Goal: Contribute content: Contribute content

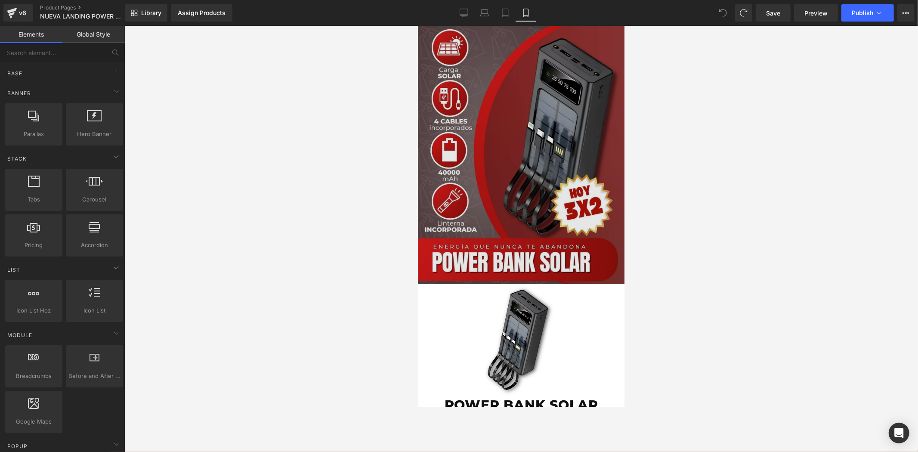
click at [520, 121] on img at bounding box center [521, 154] width 207 height 258
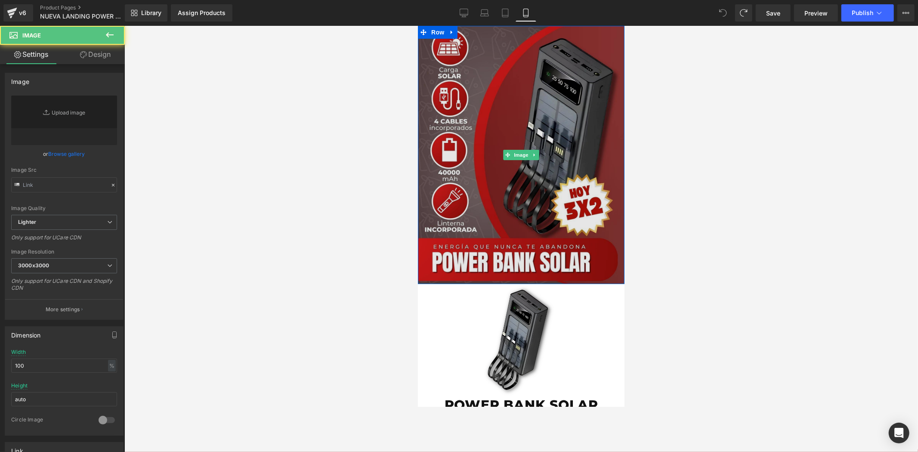
type input "[URL][DOMAIN_NAME]"
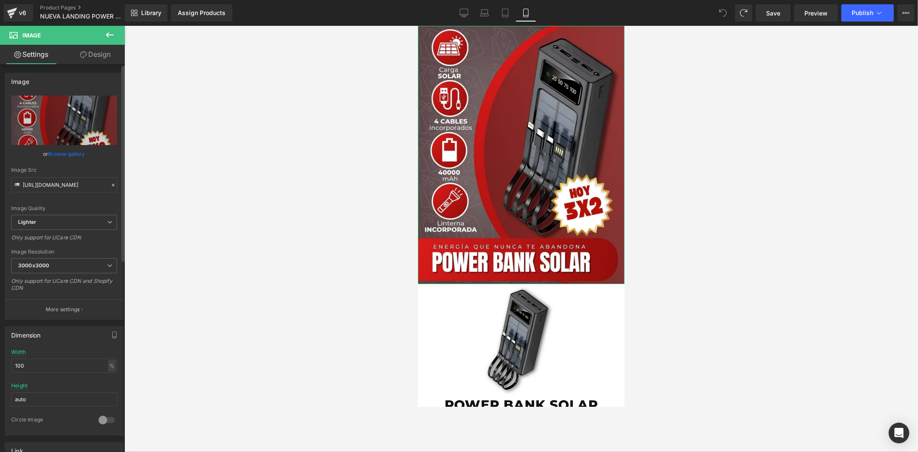
click at [71, 151] on link "Browse gallery" at bounding box center [67, 153] width 37 height 15
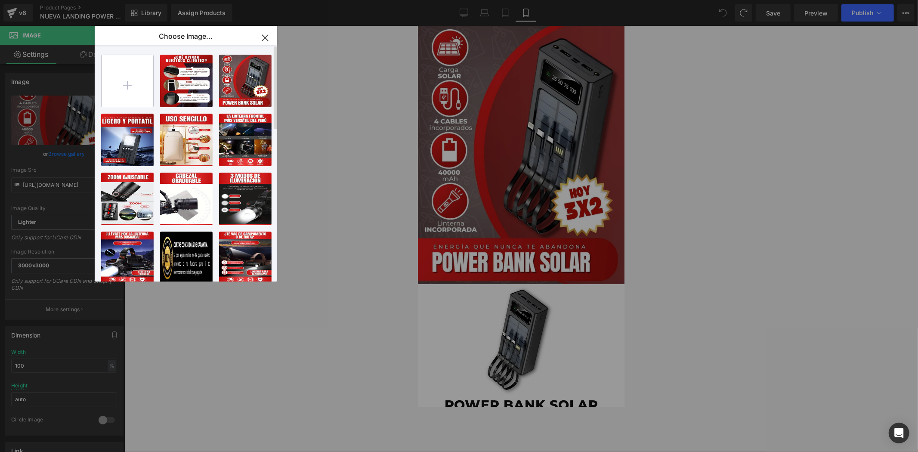
click at [141, 80] on input "file" at bounding box center [128, 81] width 52 height 52
type input "C:\fakepath\3.png"
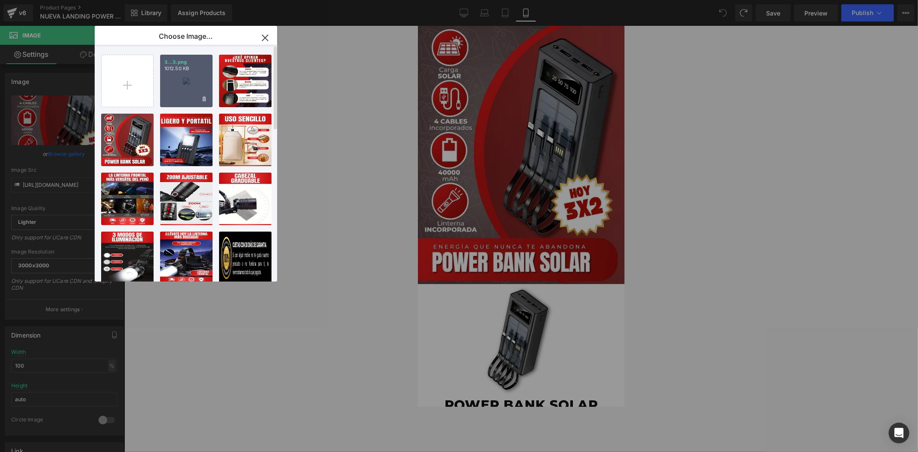
click at [192, 82] on div "3...3.png 1012.50 KB" at bounding box center [186, 81] width 53 height 53
type input "[URL][DOMAIN_NAME]"
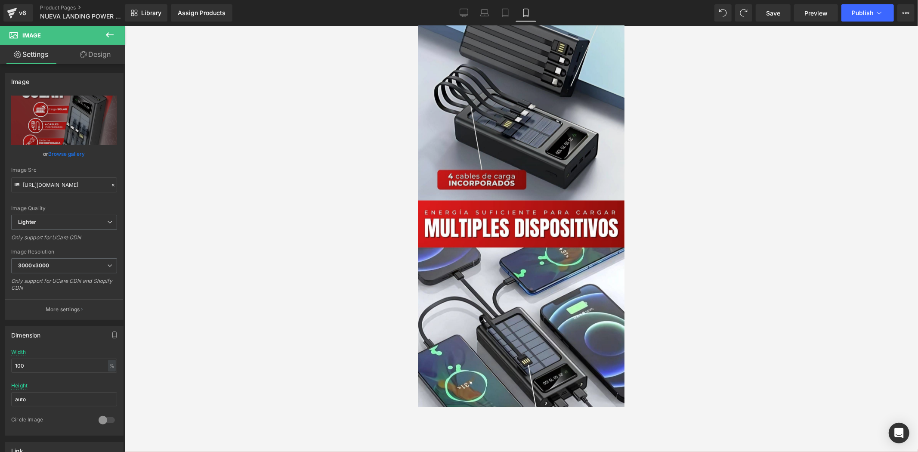
scroll to position [1243, 0]
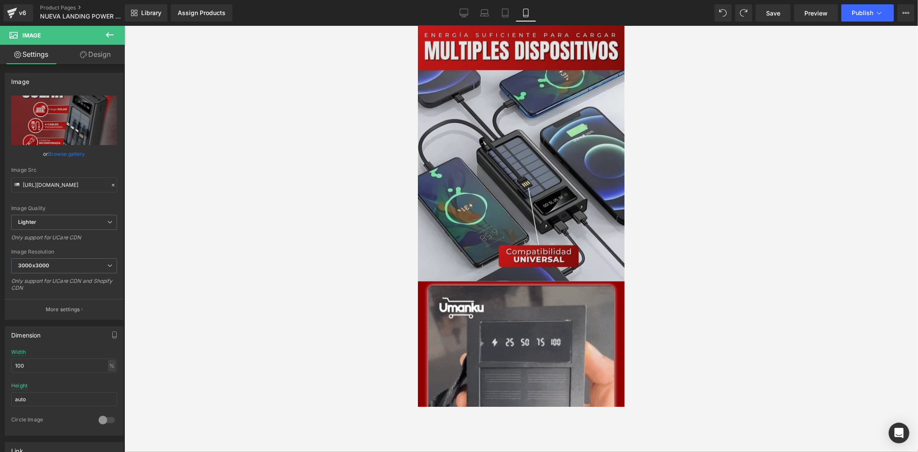
click at [527, 146] on img at bounding box center [521, 152] width 207 height 258
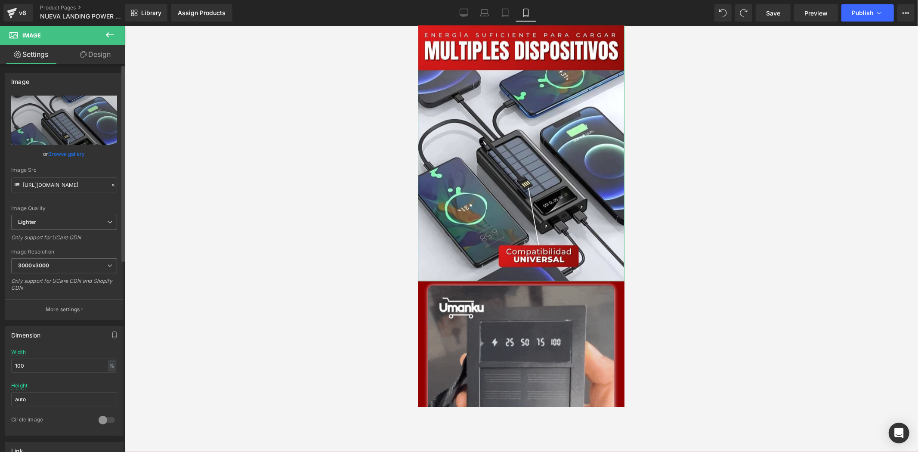
click at [57, 157] on link "Browse gallery" at bounding box center [67, 153] width 37 height 15
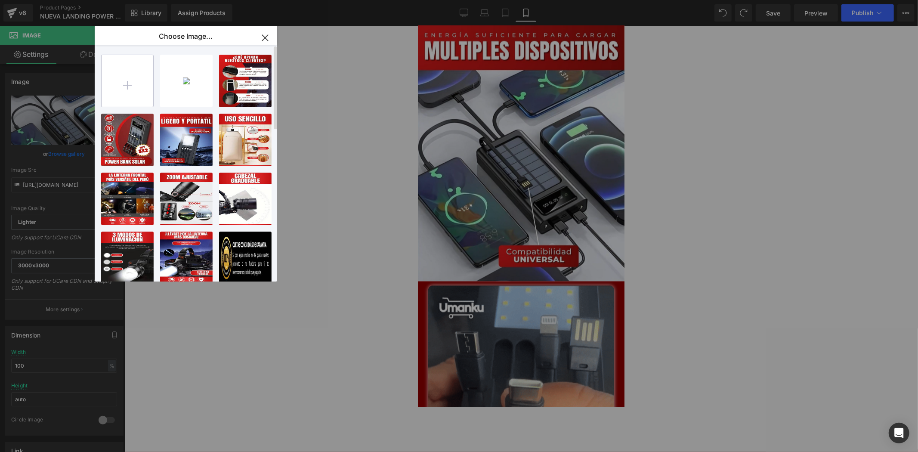
click at [127, 90] on input "file" at bounding box center [128, 81] width 52 height 52
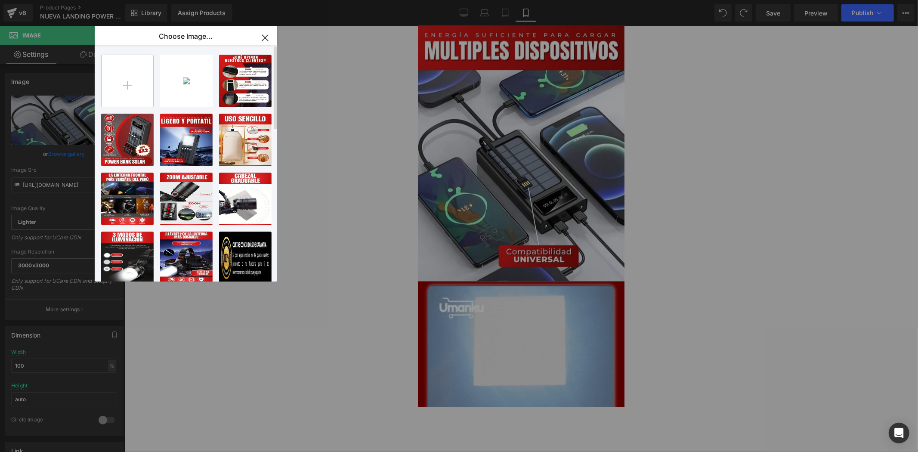
type input "C:\fakepath\7.png"
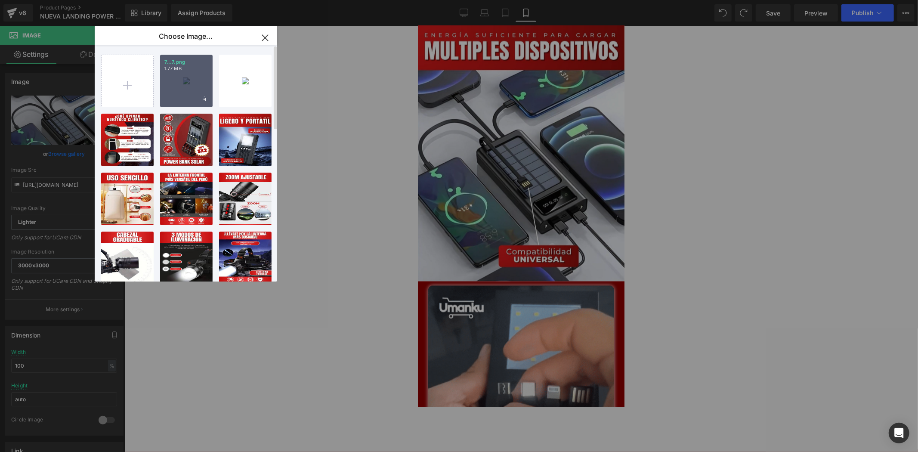
click at [194, 91] on div "7...7.png 1.77 MB" at bounding box center [186, 81] width 53 height 53
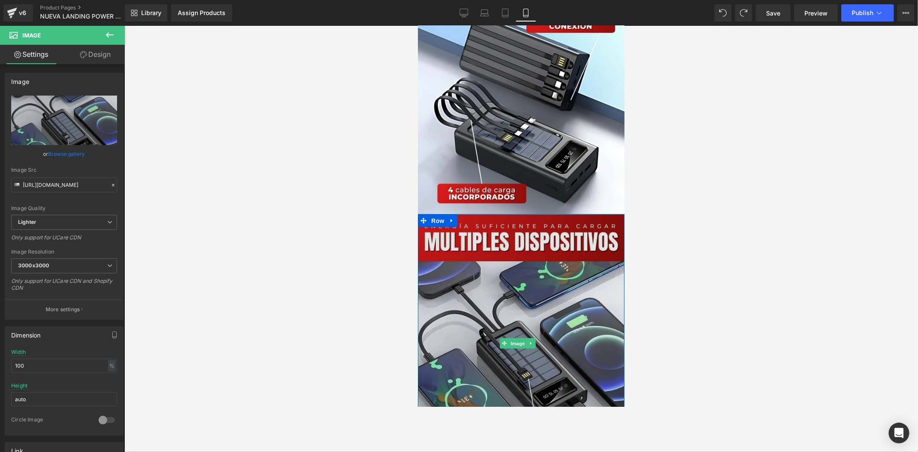
scroll to position [1195, 0]
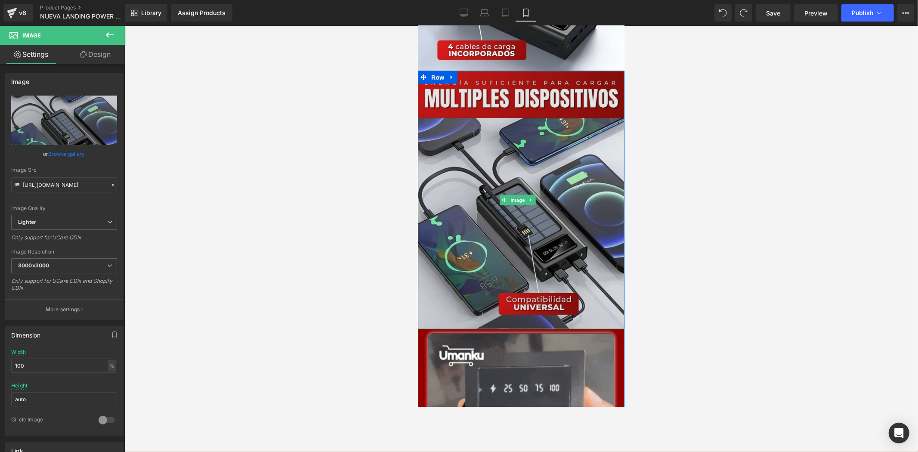
click at [551, 207] on img at bounding box center [521, 200] width 207 height 258
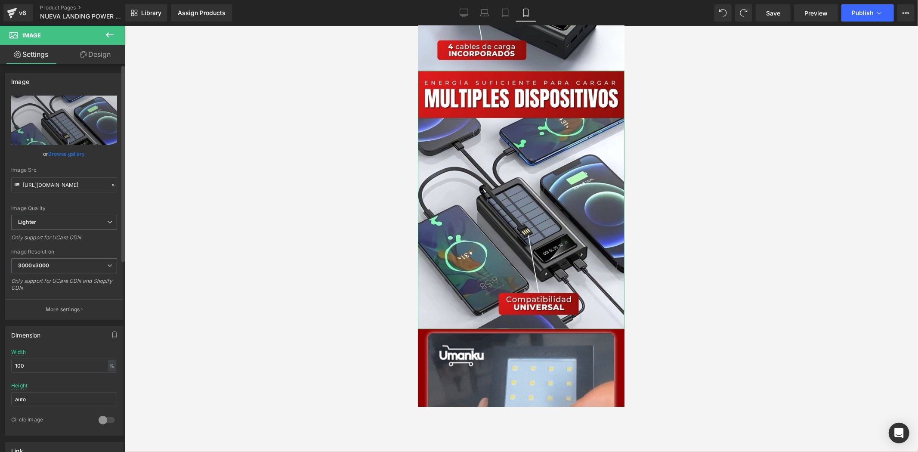
click at [71, 155] on link "Browse gallery" at bounding box center [67, 153] width 37 height 15
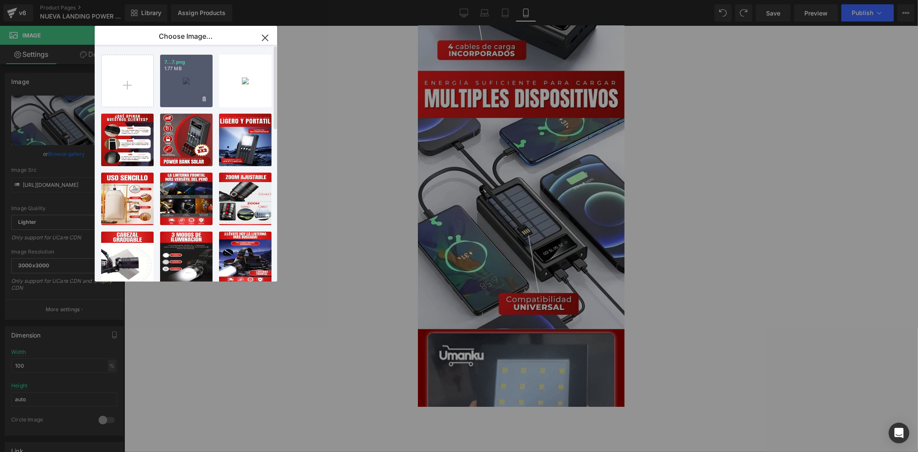
click at [184, 67] on p "1.77 MB" at bounding box center [186, 68] width 44 height 6
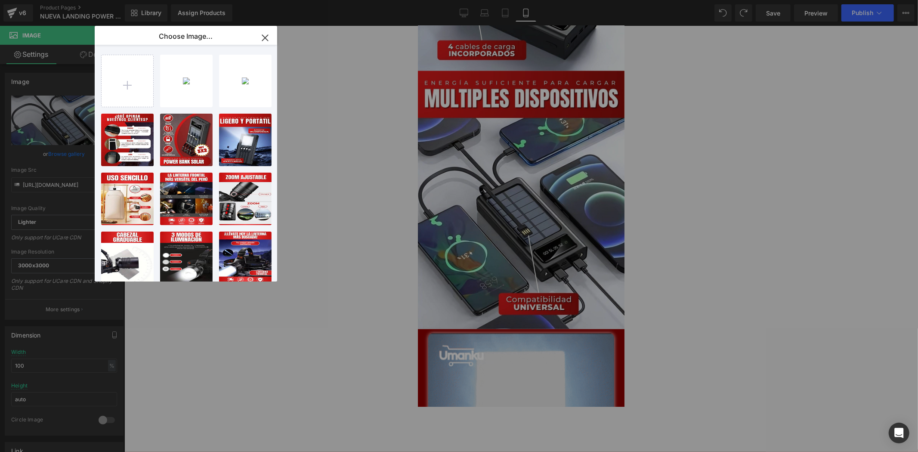
type input "[URL][DOMAIN_NAME]"
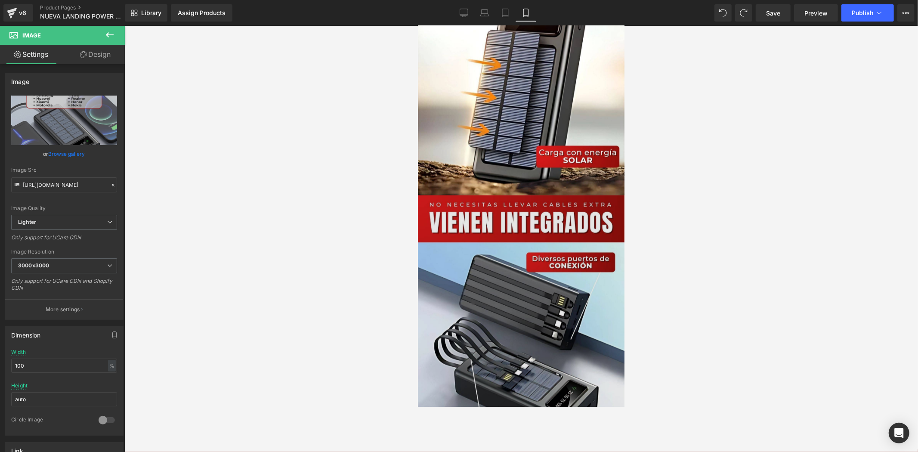
scroll to position [861, 0]
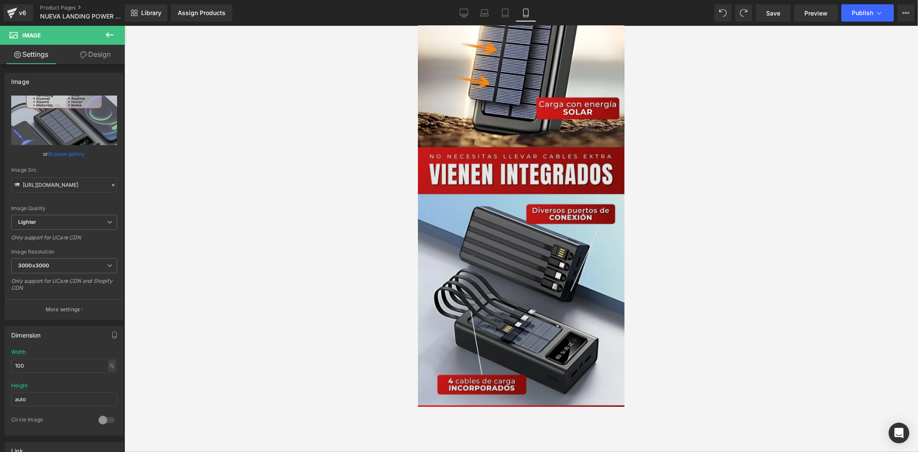
click at [551, 265] on img at bounding box center [521, 276] width 207 height 258
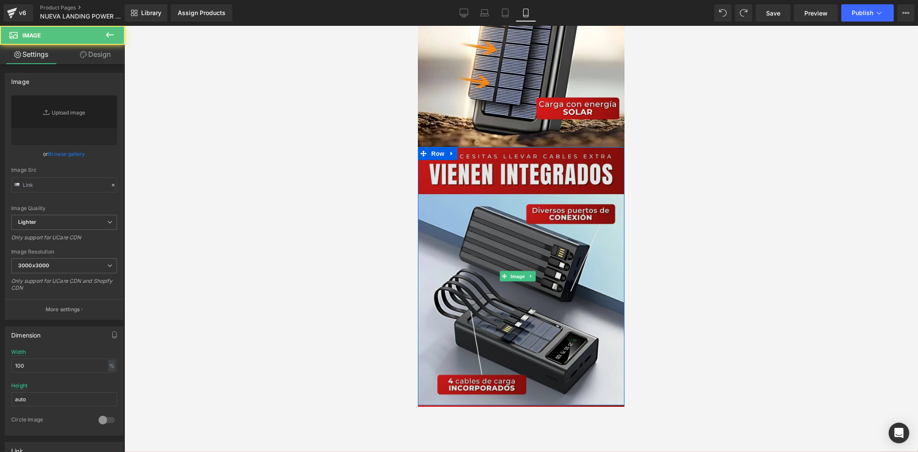
type input "[URL][DOMAIN_NAME]"
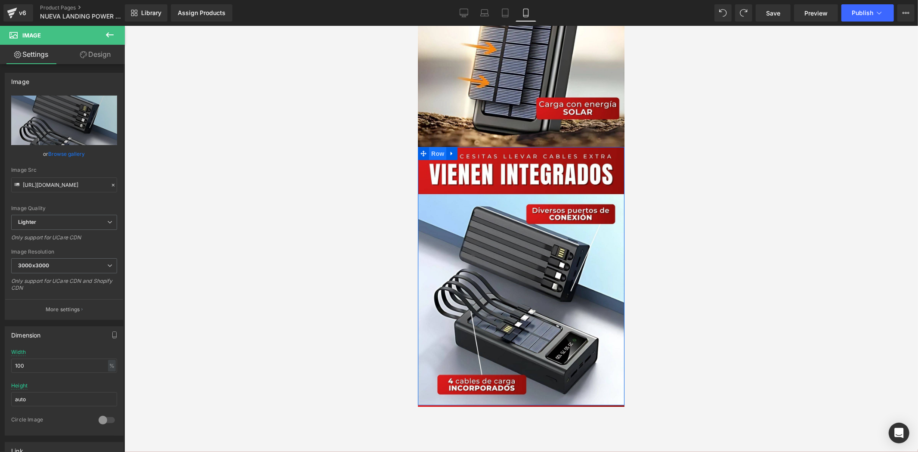
click at [433, 147] on span "Row" at bounding box center [437, 153] width 17 height 13
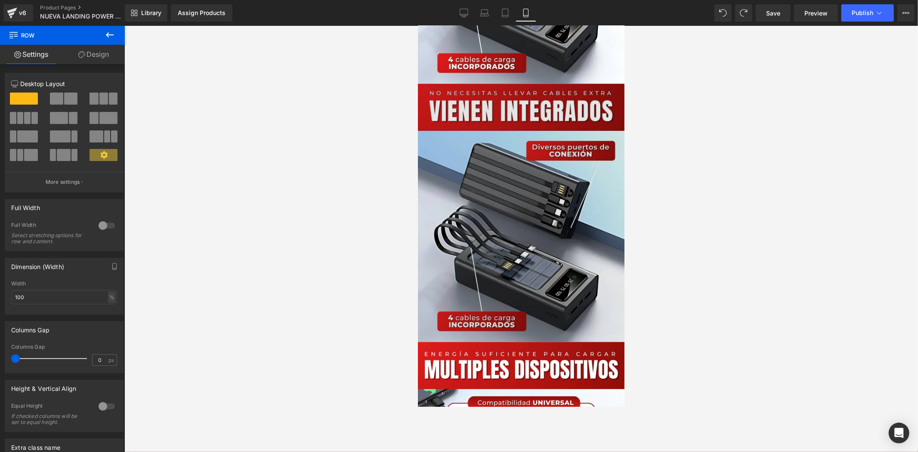
scroll to position [1189, 0]
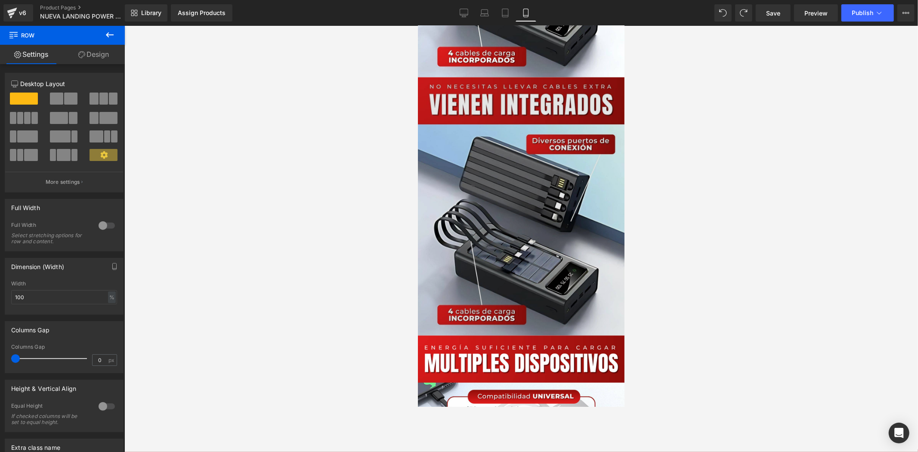
click at [519, 239] on img at bounding box center [521, 206] width 207 height 258
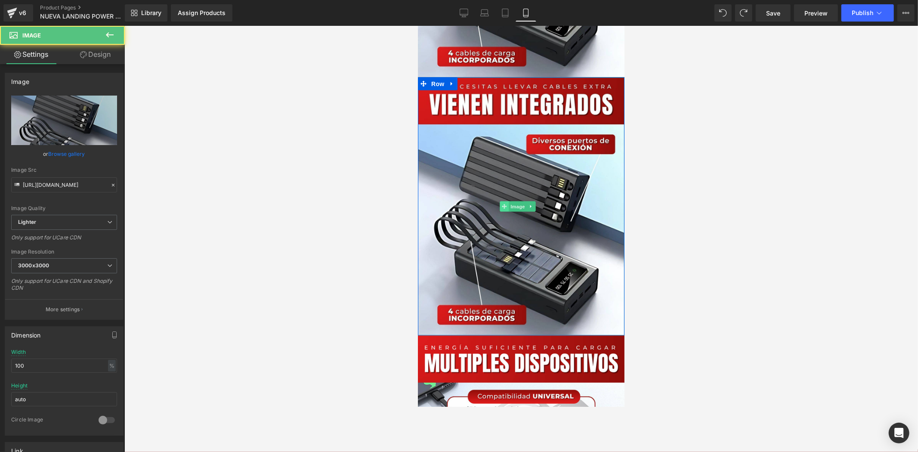
click at [506, 204] on icon at bounding box center [503, 206] width 5 height 5
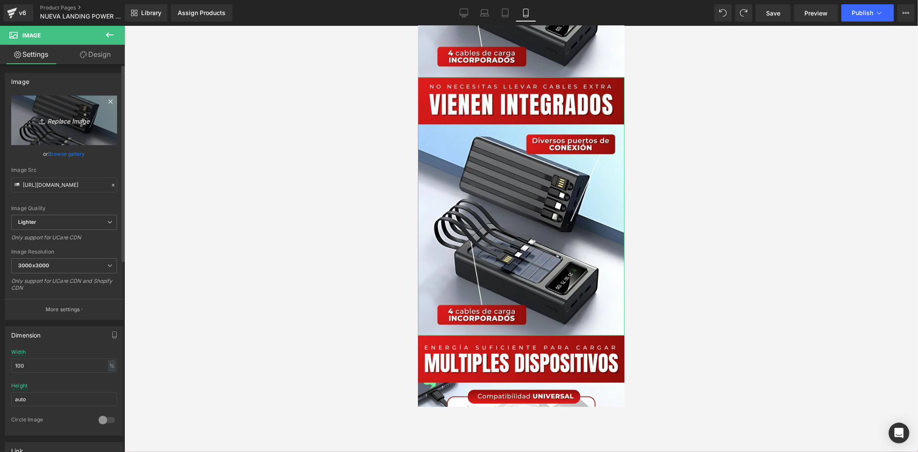
click at [50, 127] on link "Replace Image" at bounding box center [64, 121] width 106 height 50
type input "C:\fakepath\10.png"
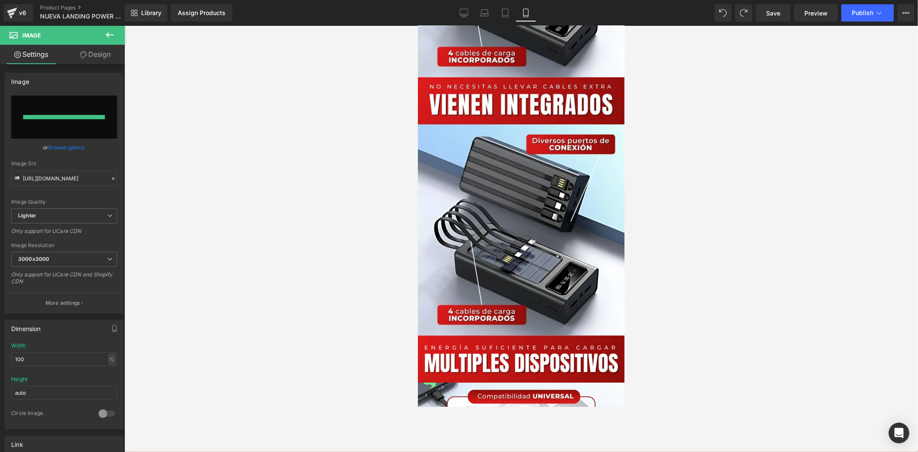
type input "[URL][DOMAIN_NAME]"
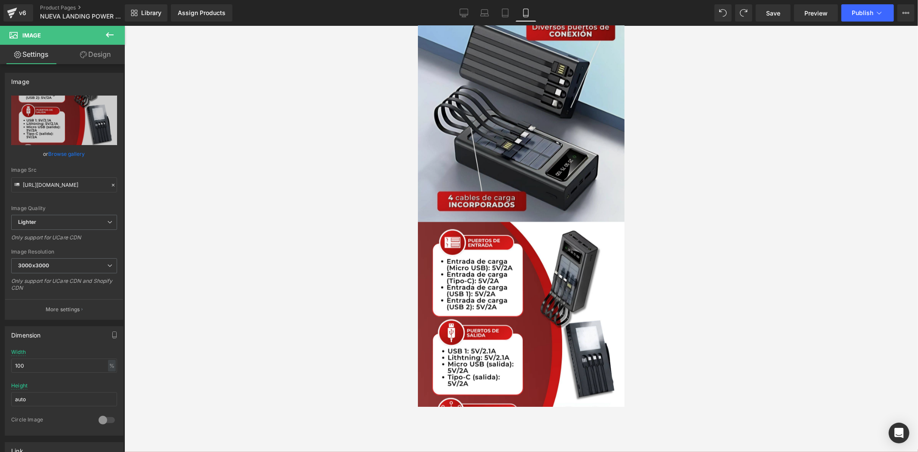
scroll to position [1045, 0]
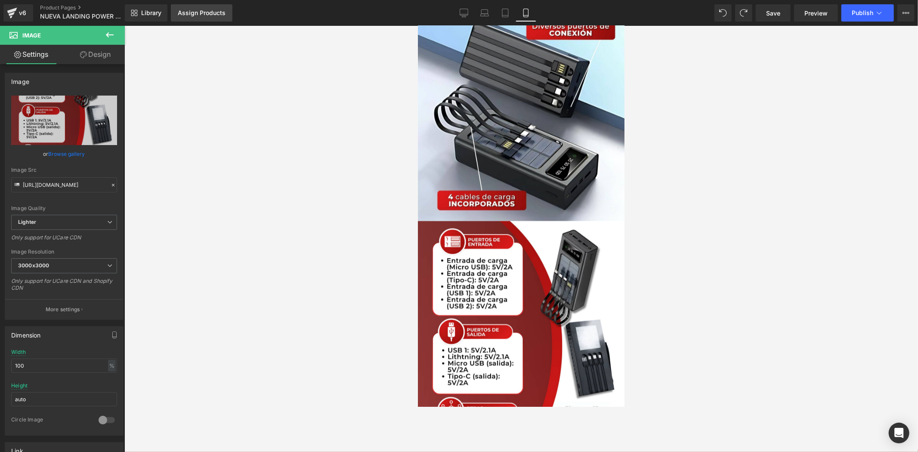
click at [217, 13] on div "Assign Products" at bounding box center [202, 12] width 48 height 7
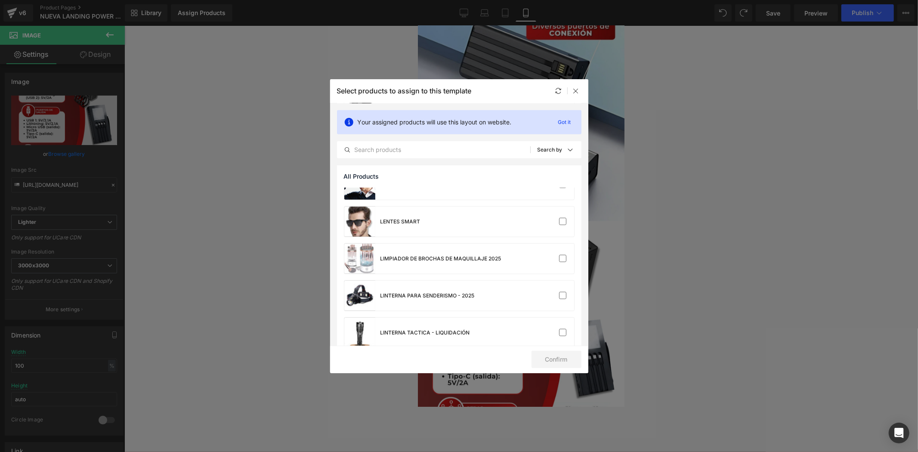
scroll to position [781, 0]
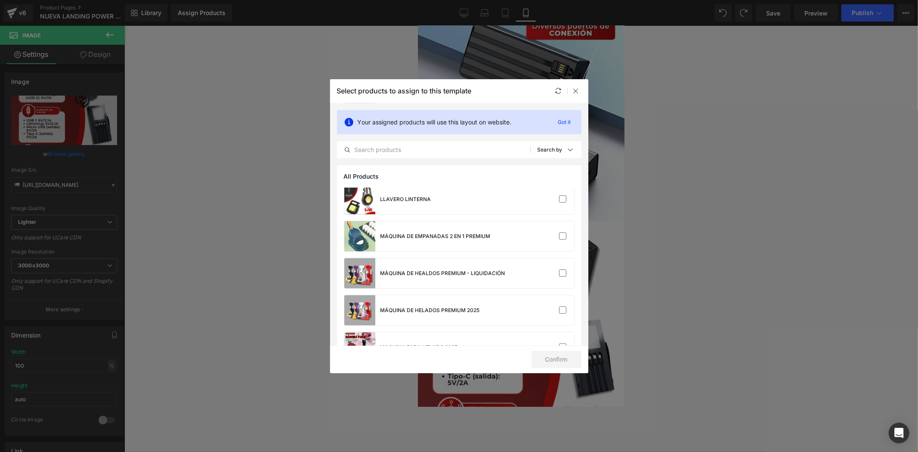
click at [572, 96] on div "Select products to assign to this template" at bounding box center [459, 91] width 258 height 24
click at [573, 90] on icon at bounding box center [576, 90] width 7 height 7
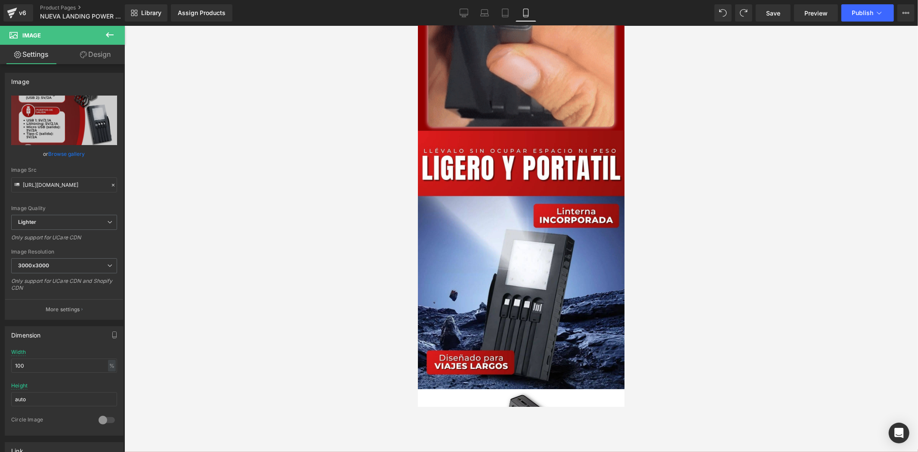
scroll to position [1913, 0]
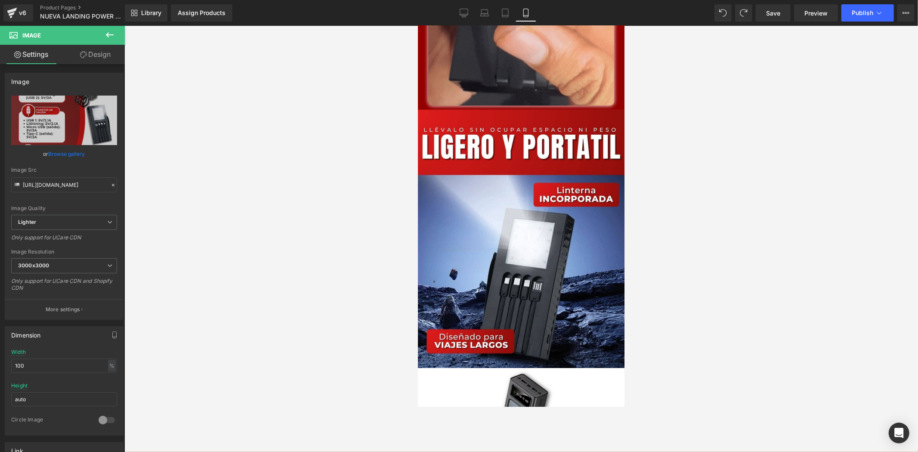
click at [776, 22] on div "Library Assign Products Product Preview No product match your search. Please tr…" at bounding box center [521, 13] width 793 height 26
click at [777, 14] on span "Save" at bounding box center [773, 13] width 14 height 9
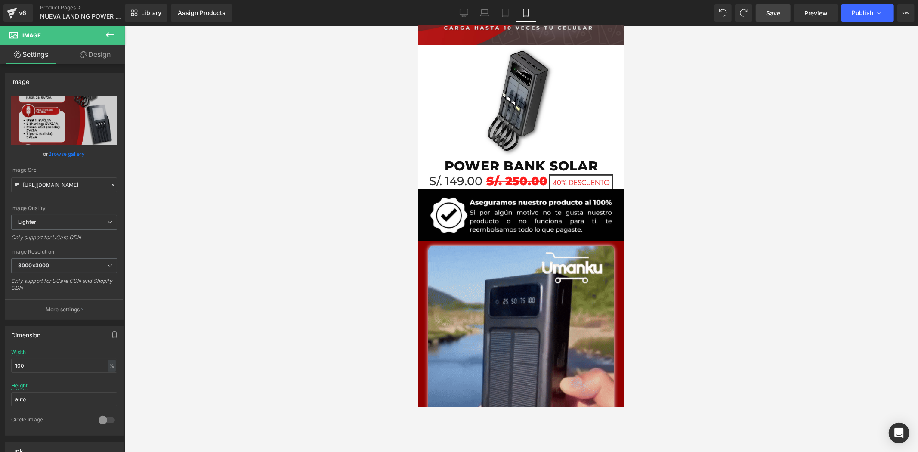
scroll to position [0, 0]
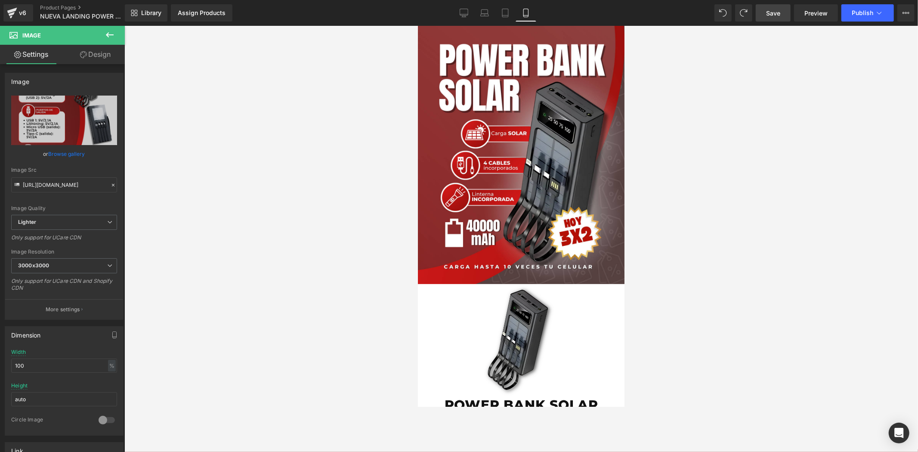
click at [202, 2] on div "Library Assign Products Product Preview No product match your search. Please tr…" at bounding box center [521, 13] width 793 height 26
click at [203, 9] on div "Assign Products" at bounding box center [202, 12] width 48 height 7
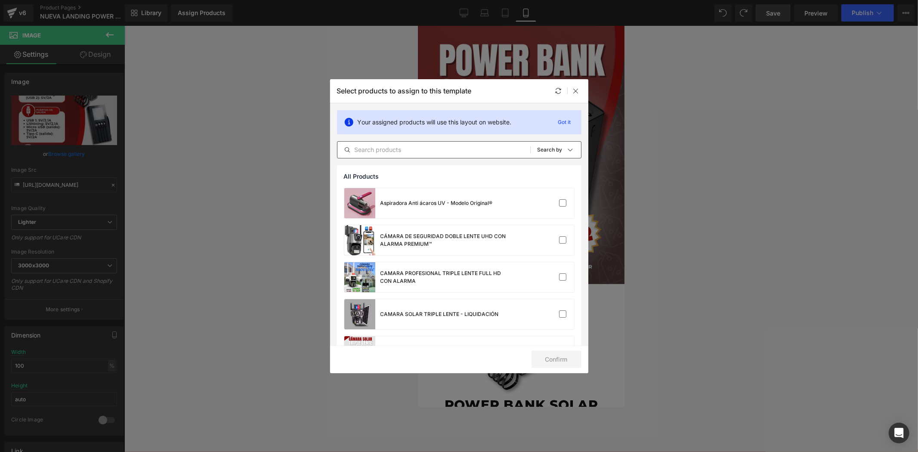
click at [409, 148] on input "text" at bounding box center [433, 150] width 193 height 10
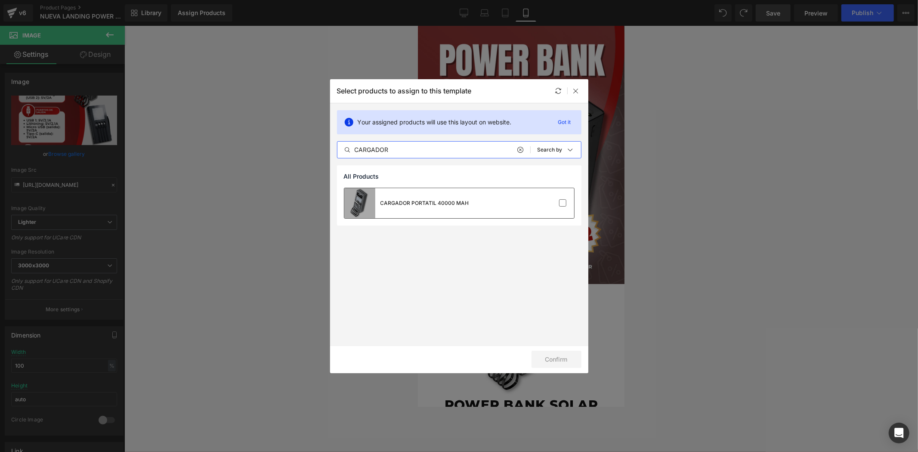
type input "CARGADOR"
click at [458, 211] on div "CARGADOR PORTATIL 40000 MAH" at bounding box center [406, 203] width 125 height 30
click at [556, 366] on button "Confirm" at bounding box center [557, 359] width 50 height 17
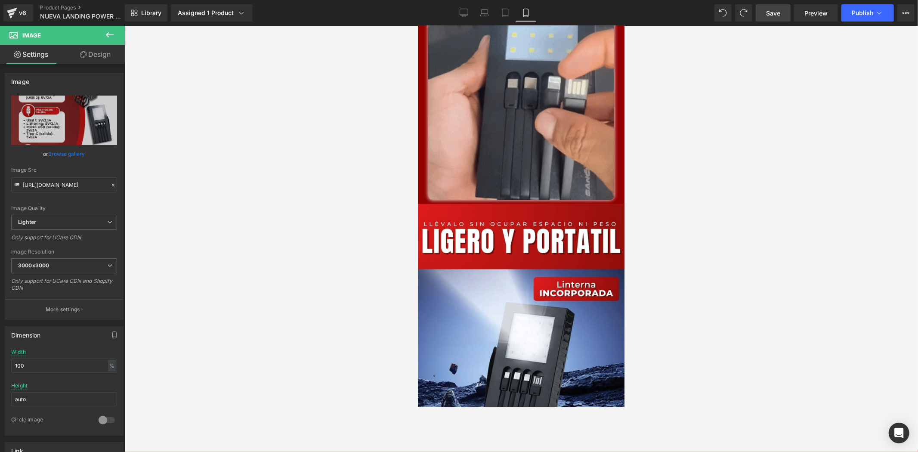
scroll to position [1817, 0]
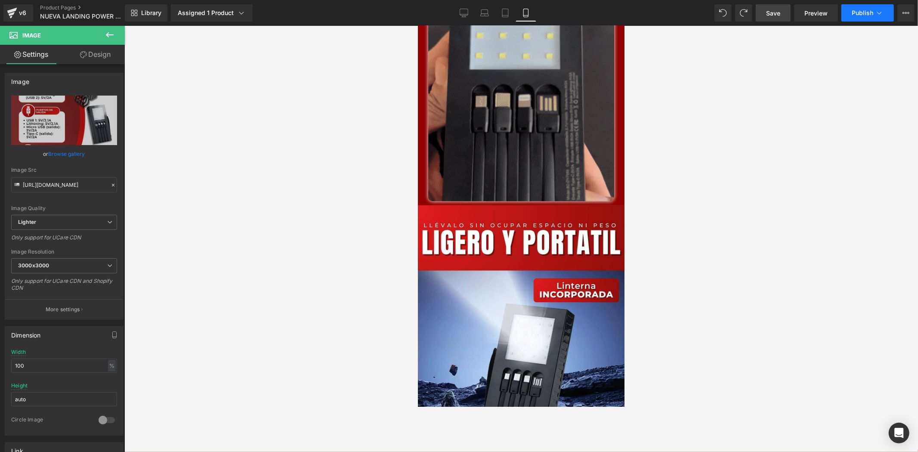
click at [826, 10] on span "Publish" at bounding box center [863, 12] width 22 height 7
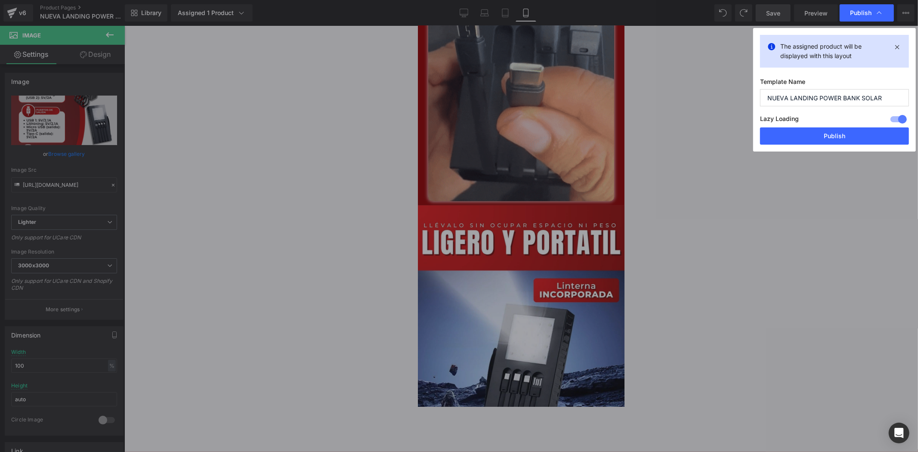
click at [826, 92] on input "NUEVA LANDING POWER BANK SOLAR" at bounding box center [834, 97] width 149 height 17
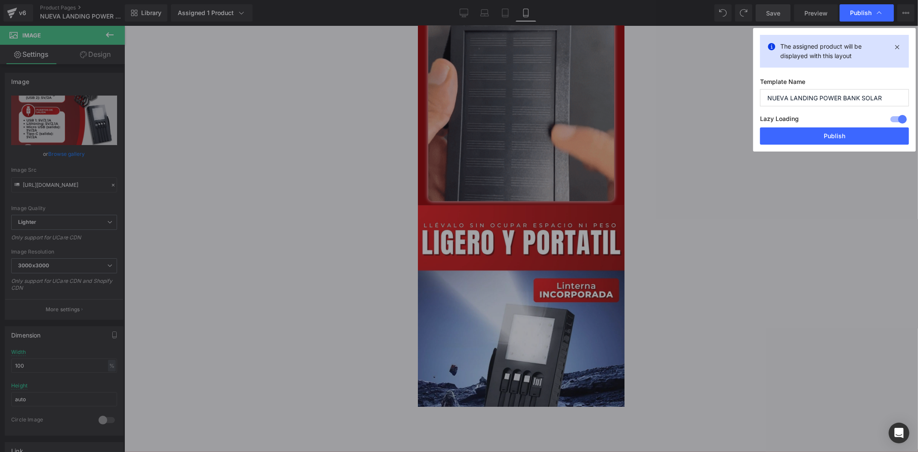
click at [826, 92] on input "NUEVA LANDING POWER BANK SOLAR" at bounding box center [834, 97] width 149 height 17
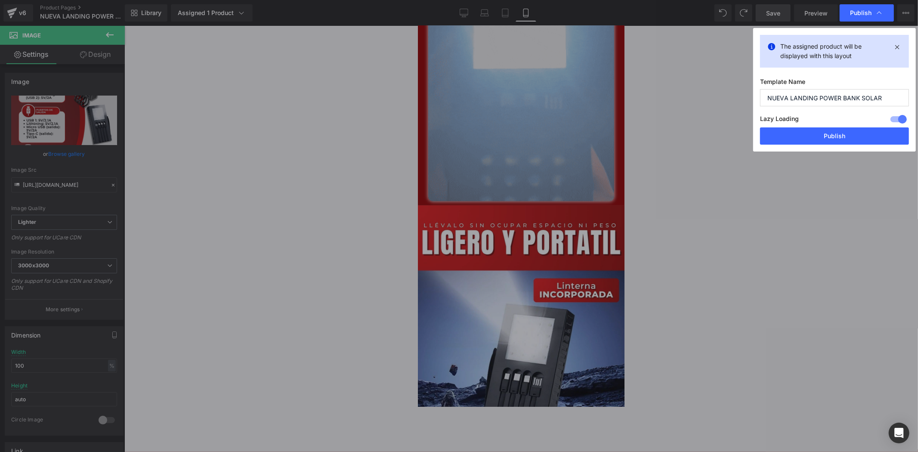
click at [826, 92] on input "NUEVA LANDING POWER BANK SOLAR" at bounding box center [834, 97] width 149 height 17
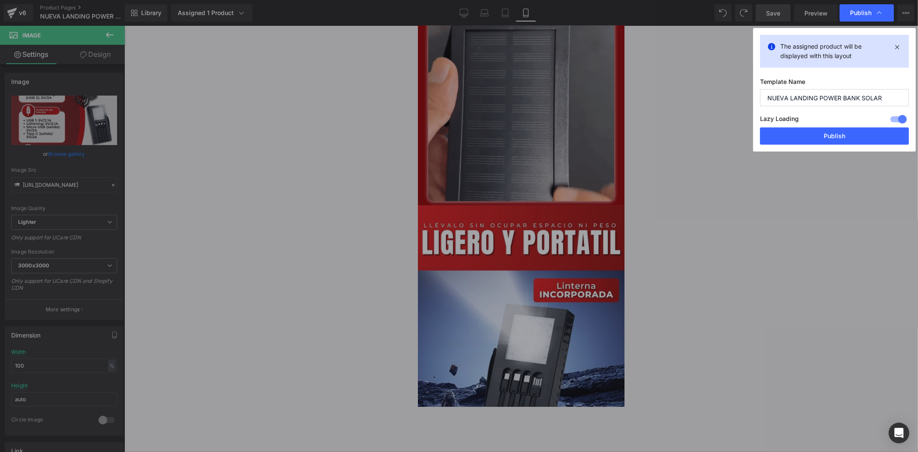
click at [826, 112] on div "Template Name NUEVA LANDING POWER BANK SOLAR Lazy Loading Build Upgrade plan to…" at bounding box center [834, 103] width 149 height 50
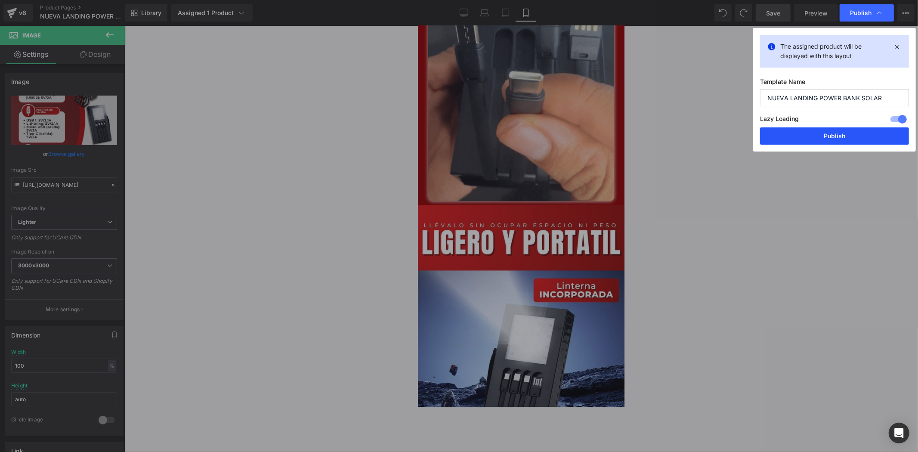
click at [826, 136] on button "Publish" at bounding box center [834, 135] width 149 height 17
